Goal: Task Accomplishment & Management: Use online tool/utility

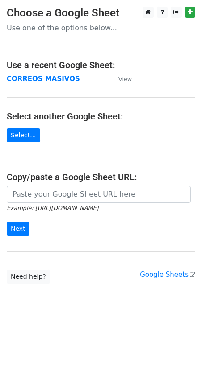
click at [57, 83] on td "CORREOS MASIVOS" at bounding box center [58, 79] width 103 height 10
click at [58, 80] on strong "CORREOS MASIVOS" at bounding box center [43, 79] width 73 height 8
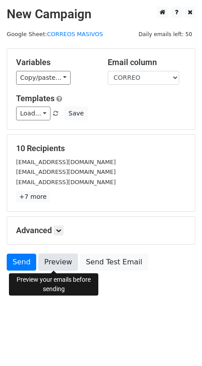
click at [56, 264] on link "Preview" at bounding box center [57, 262] width 39 height 17
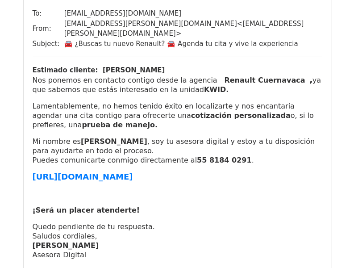
scroll to position [2140, 0]
